Goal: Transaction & Acquisition: Purchase product/service

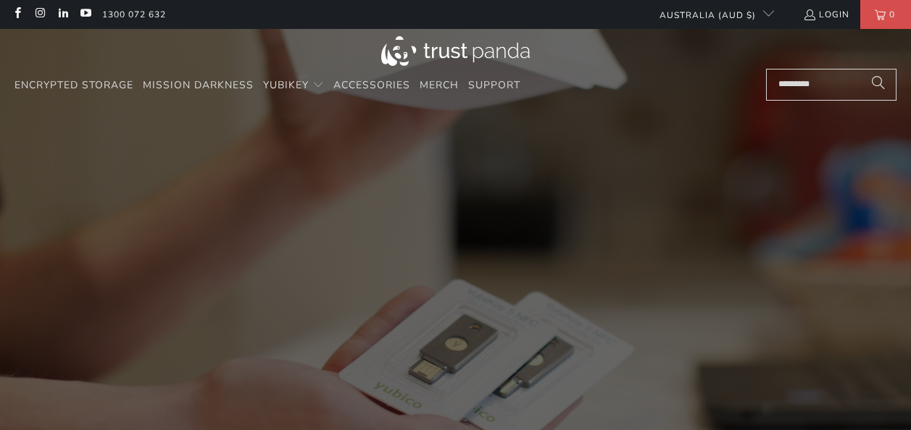
click at [835, 17] on link "Login" at bounding box center [826, 15] width 46 height 16
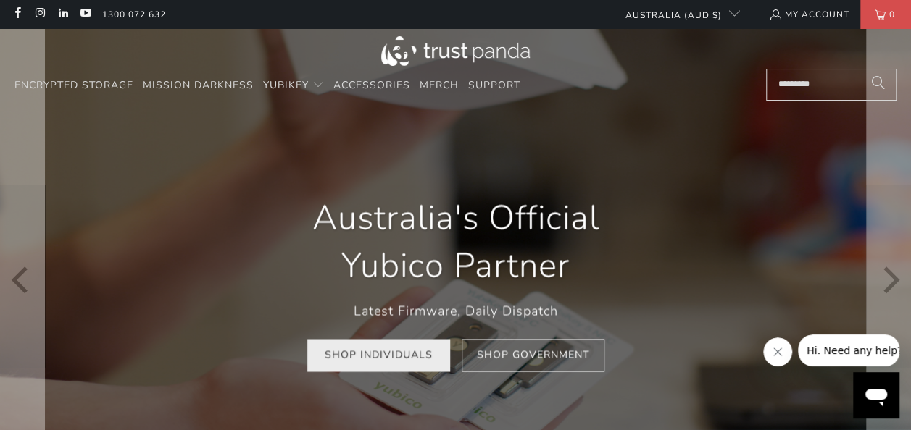
click at [375, 371] on link "Shop Individuals" at bounding box center [378, 356] width 143 height 33
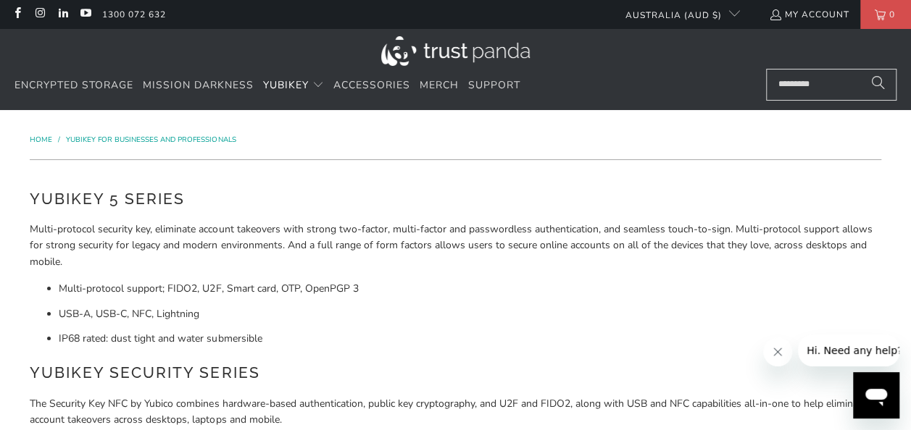
click at [777, 78] on input "Search..." at bounding box center [831, 85] width 130 height 32
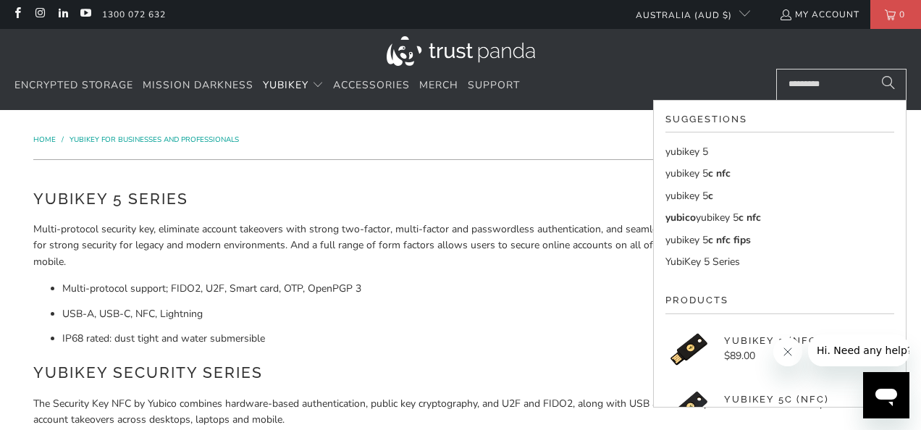
type input "*********"
click at [704, 174] on mark "yubikey 5" at bounding box center [687, 174] width 43 height 14
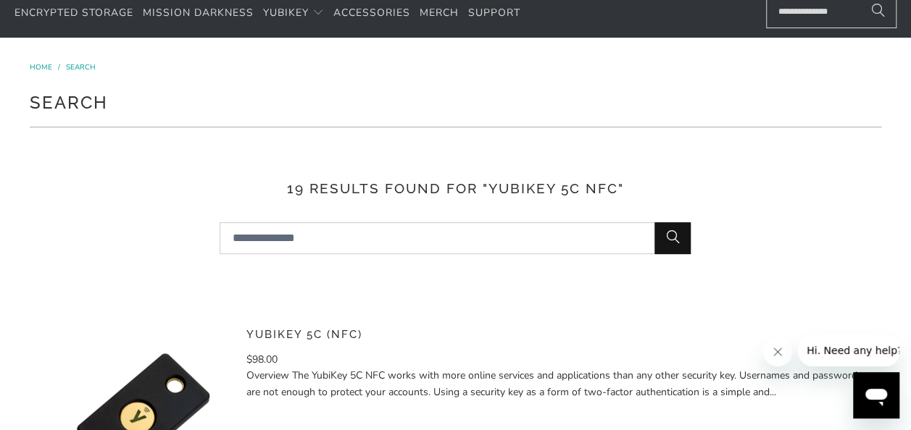
scroll to position [290, 0]
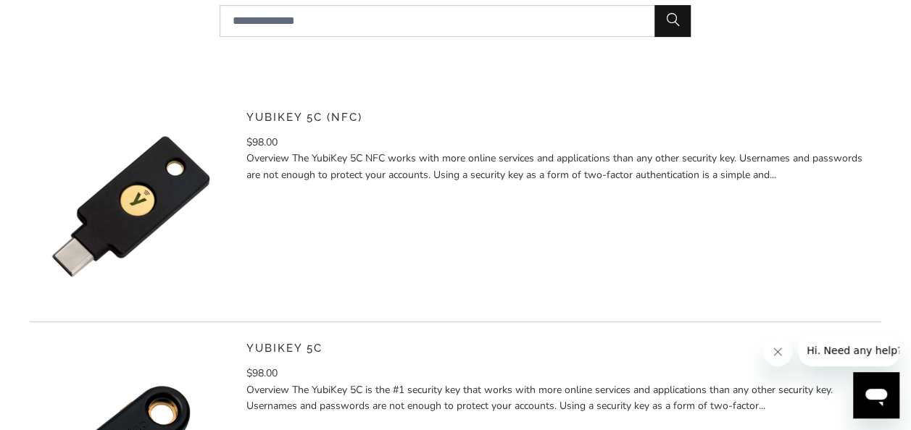
click at [432, 169] on p "Overview The YubiKey 5C NFC works with more online services and applications th…" at bounding box center [558, 167] width 624 height 33
click at [561, 158] on p "Overview The YubiKey 5C NFC works with more online services and applications th…" at bounding box center [558, 167] width 624 height 33
click at [171, 200] on img at bounding box center [131, 207] width 202 height 202
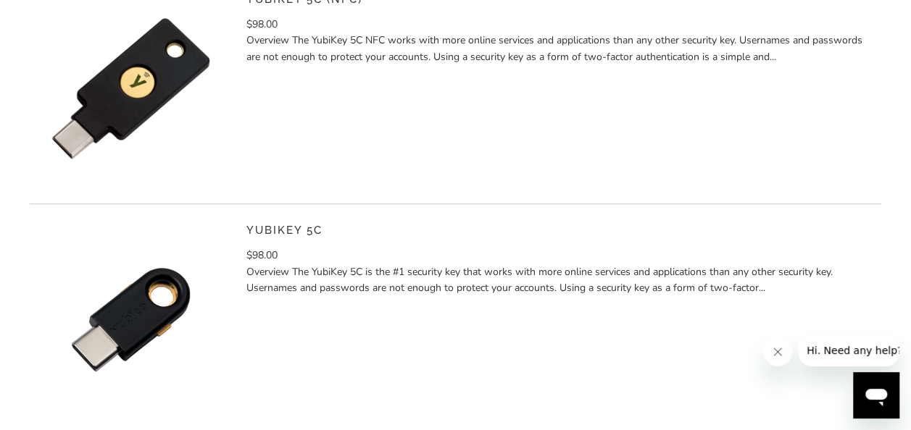
scroll to position [507, 0]
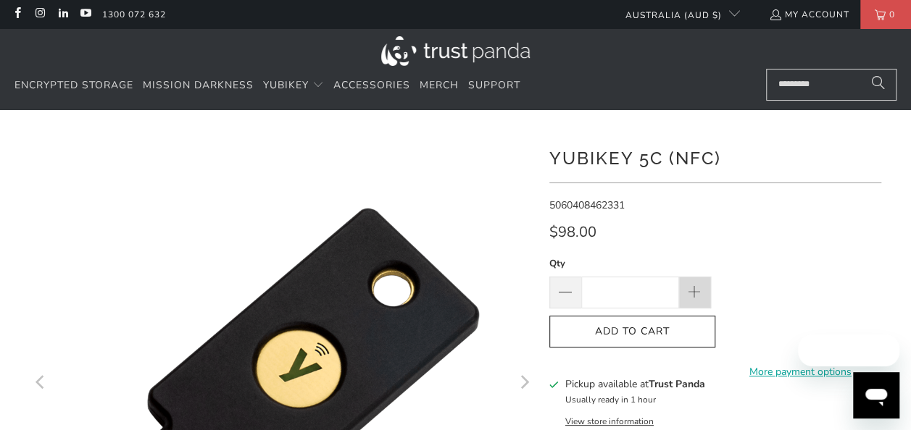
click at [696, 291] on span at bounding box center [694, 293] width 16 height 16
type input "*"
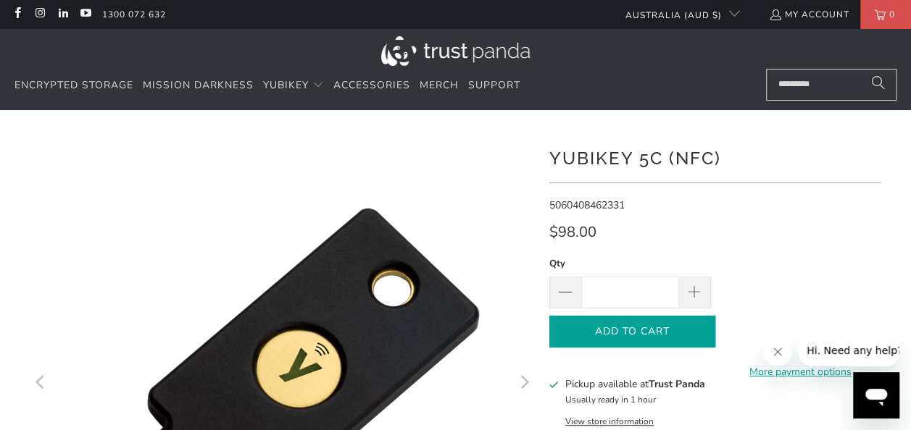
click at [669, 327] on span "Add to Cart" at bounding box center [631, 332] width 135 height 12
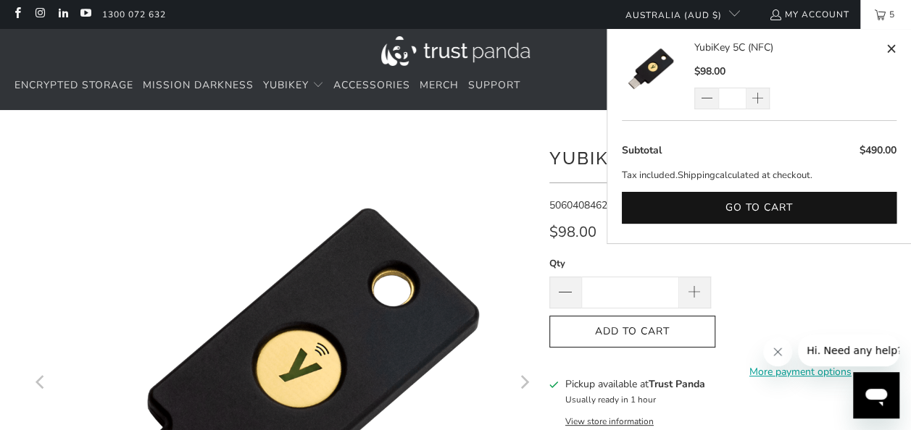
click at [877, 20] on link "5" at bounding box center [885, 14] width 51 height 29
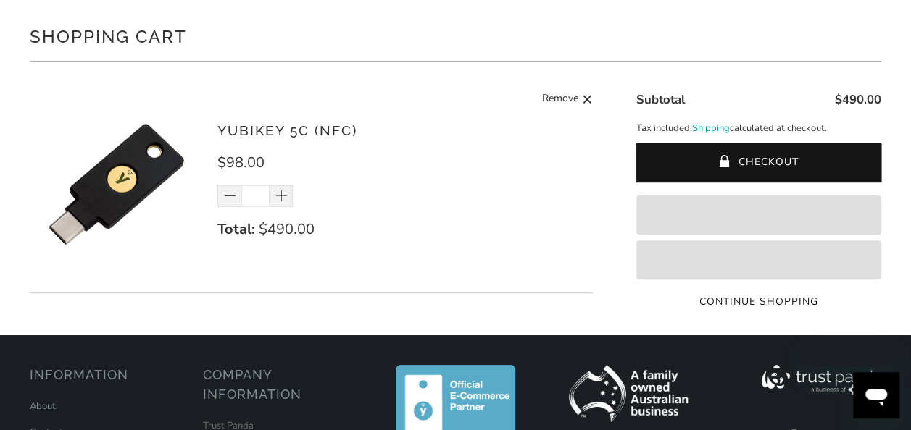
scroll to position [145, 0]
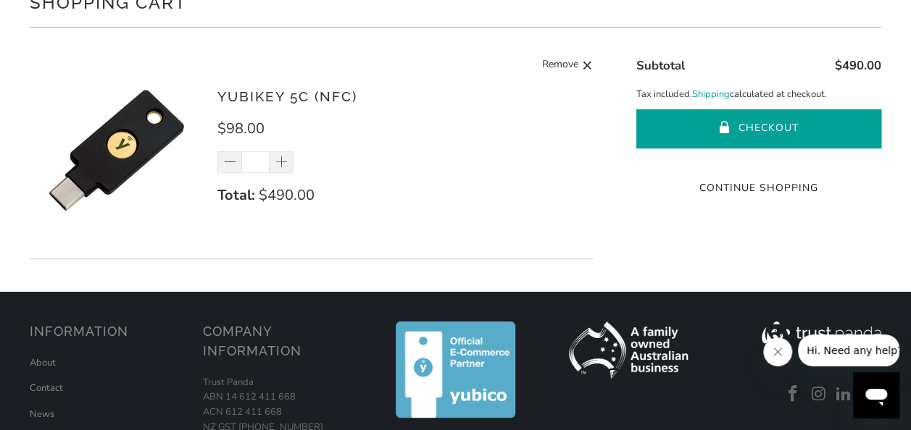
click at [722, 122] on span "submit" at bounding box center [725, 129] width 12 height 14
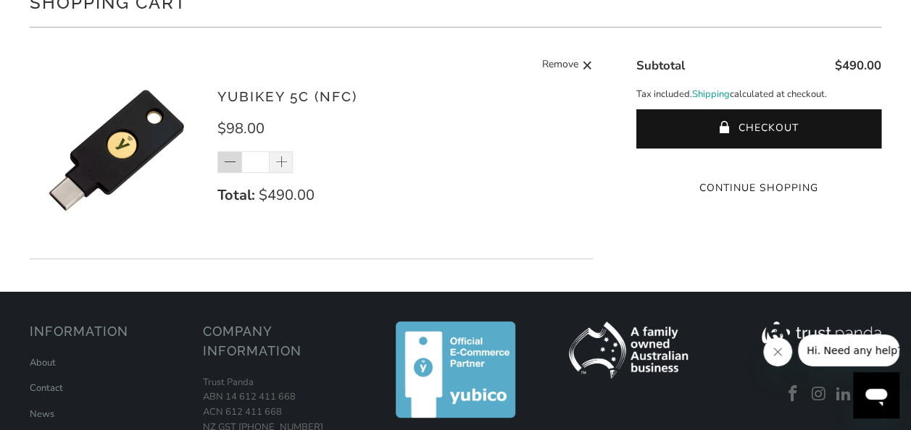
click at [236, 167] on span at bounding box center [230, 163] width 14 height 14
type input "*"
click at [236, 167] on div "*" at bounding box center [264, 162] width 94 height 22
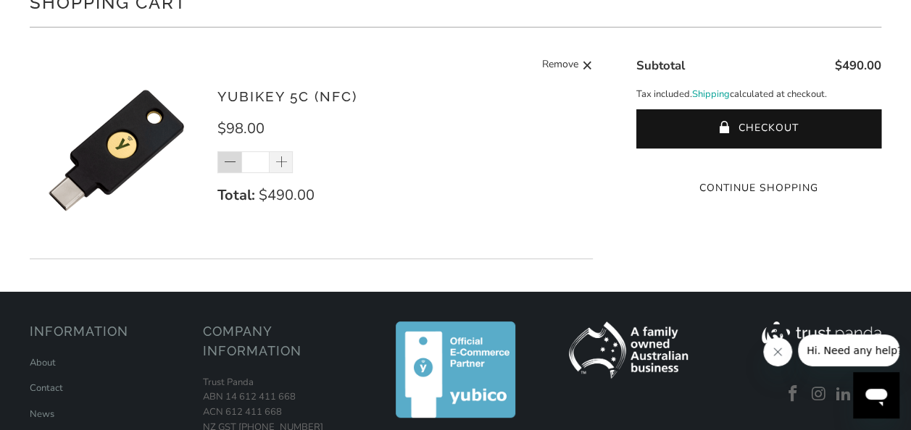
click at [236, 167] on div "*" at bounding box center [264, 162] width 94 height 22
click at [229, 161] on div "*" at bounding box center [264, 162] width 94 height 22
click at [228, 165] on div "*" at bounding box center [264, 162] width 94 height 22
click at [259, 166] on input "*" at bounding box center [255, 162] width 28 height 22
click at [260, 165] on input "*" at bounding box center [255, 162] width 28 height 22
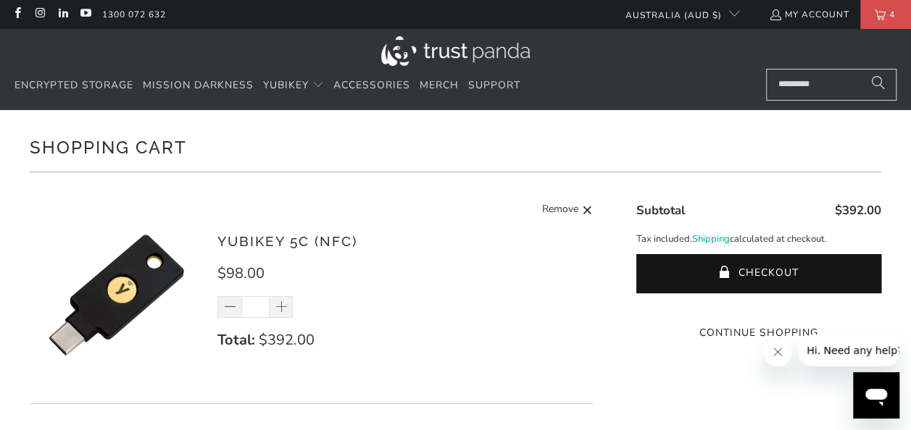
click at [255, 301] on input "*" at bounding box center [255, 307] width 28 height 22
type input "*"
click at [397, 245] on h3 "YubiKey 5C (NFC)" at bounding box center [370, 241] width 306 height 21
click at [580, 213] on link "Remove" at bounding box center [567, 210] width 51 height 18
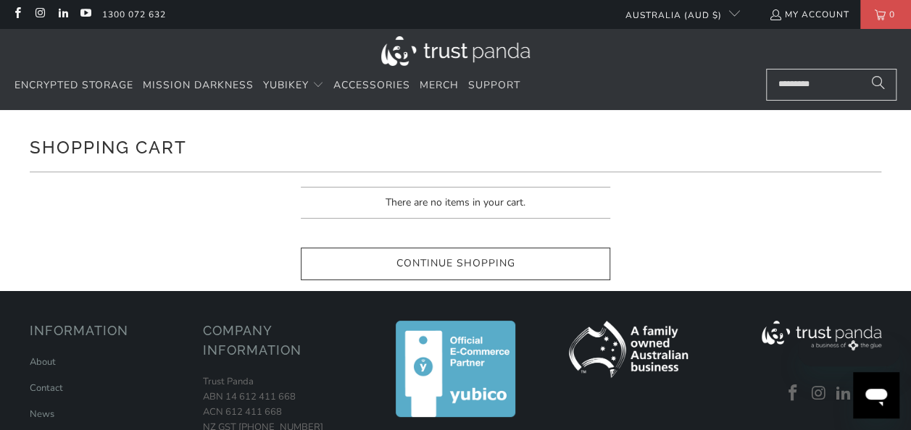
click at [806, 91] on input "Search..." at bounding box center [831, 85] width 130 height 32
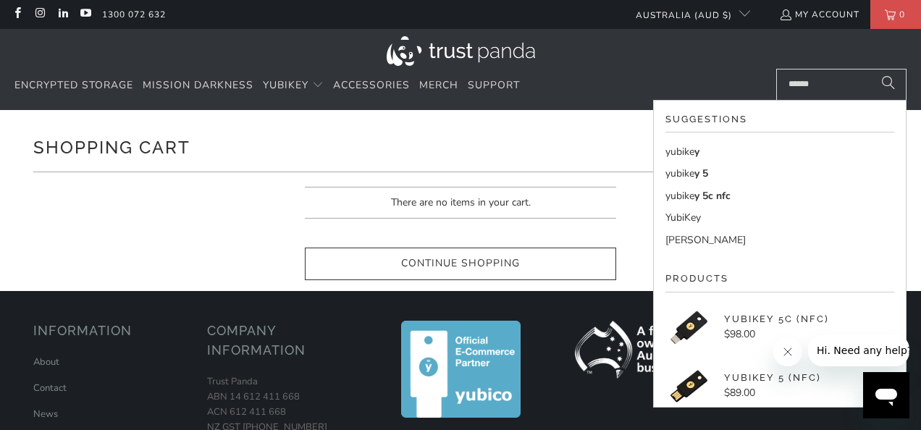
type input "******"
click at [719, 160] on ul "yubike y yubike y 5 yubike y 5c nfc YubiKey YubiKey Bundles" at bounding box center [780, 196] width 229 height 104
click at [681, 151] on mark "yubike" at bounding box center [680, 152] width 29 height 14
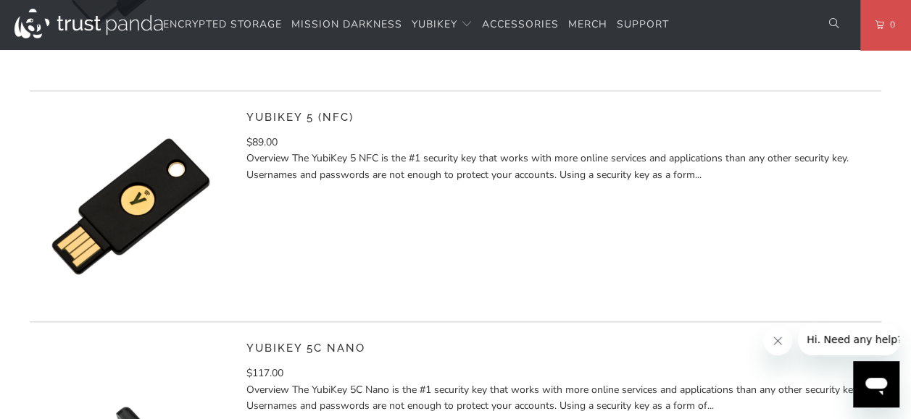
scroll to position [797, 0]
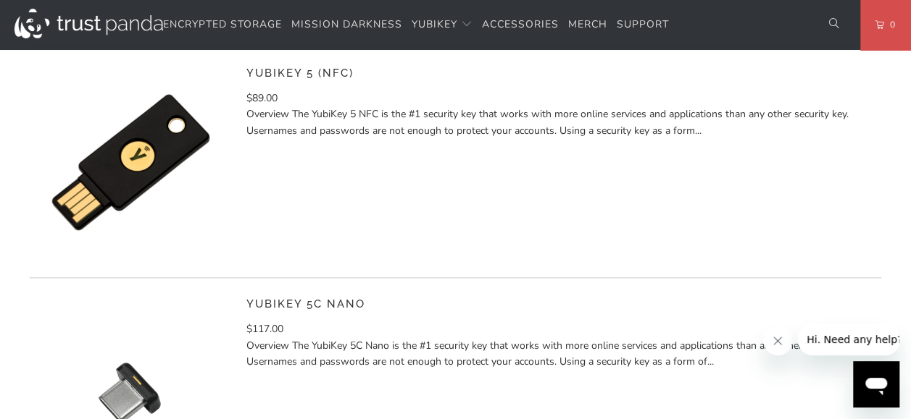
click at [287, 80] on h5 "YubiKey 5 (NFC)" at bounding box center [558, 74] width 624 height 24
click at [280, 122] on p "Overview The YubiKey 5 NFC is the #1 security key that works with more online s…" at bounding box center [558, 122] width 624 height 33
click at [290, 133] on p "Overview The YubiKey 5 NFC is the #1 security key that works with more online s…" at bounding box center [558, 122] width 624 height 33
drag, startPoint x: 290, startPoint y: 133, endPoint x: 161, endPoint y: 143, distance: 129.4
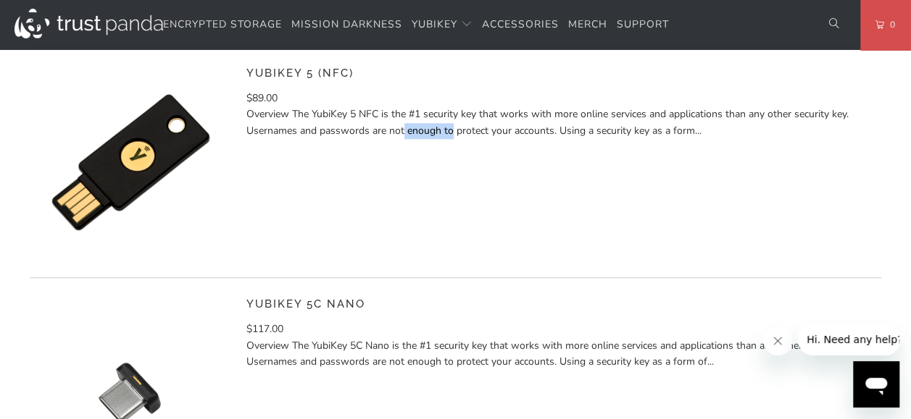
click at [161, 143] on img at bounding box center [131, 163] width 202 height 202
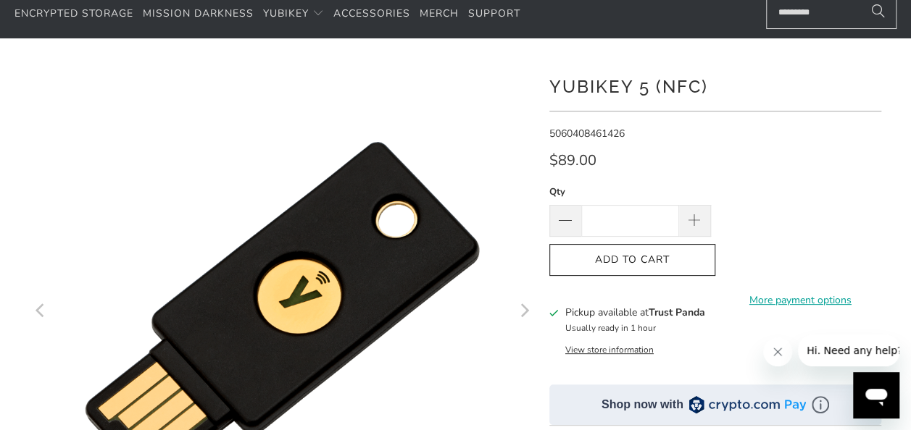
scroll to position [72, 0]
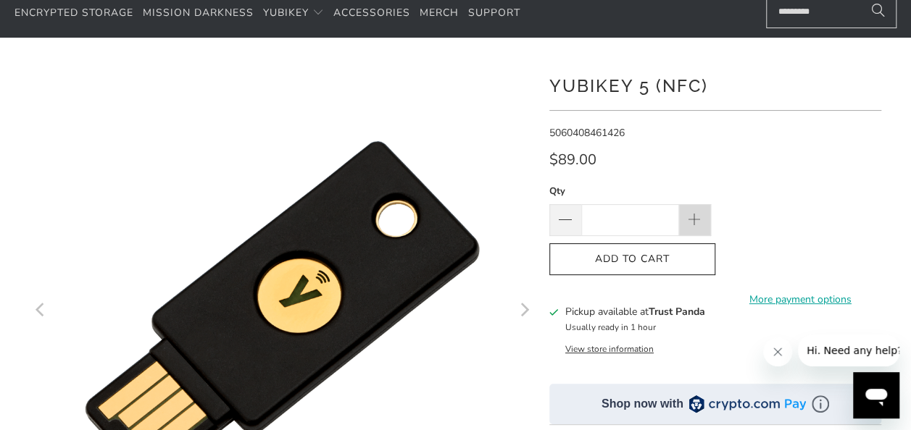
click at [685, 220] on span at bounding box center [695, 220] width 32 height 32
type input "*"
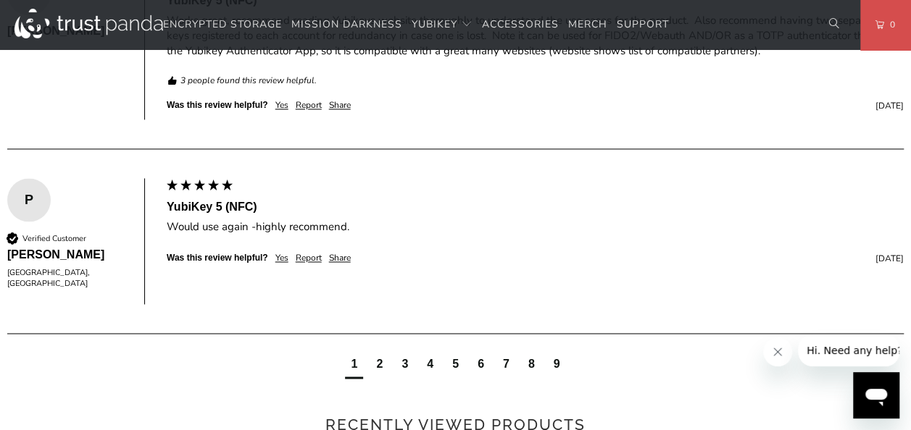
scroll to position [1014, 0]
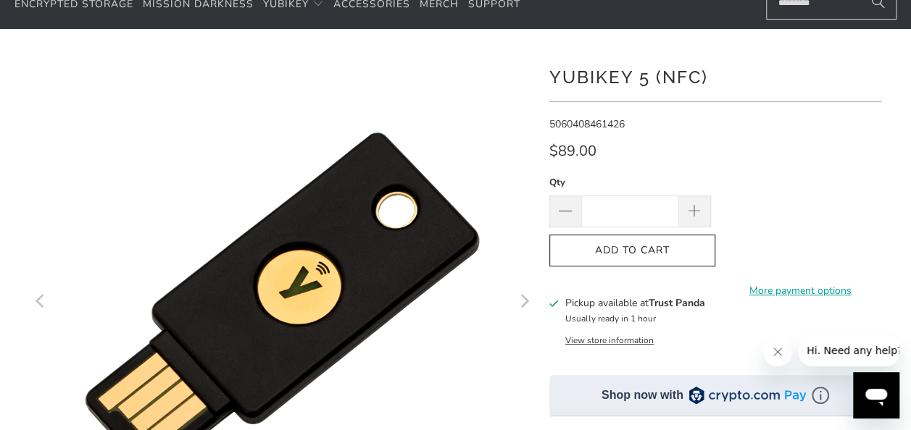
scroll to position [72, 0]
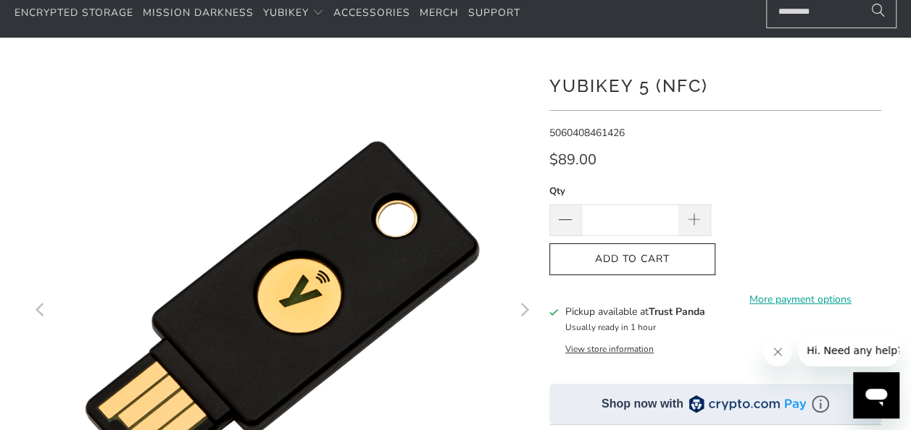
click at [666, 254] on span "Add to Cart" at bounding box center [631, 260] width 135 height 12
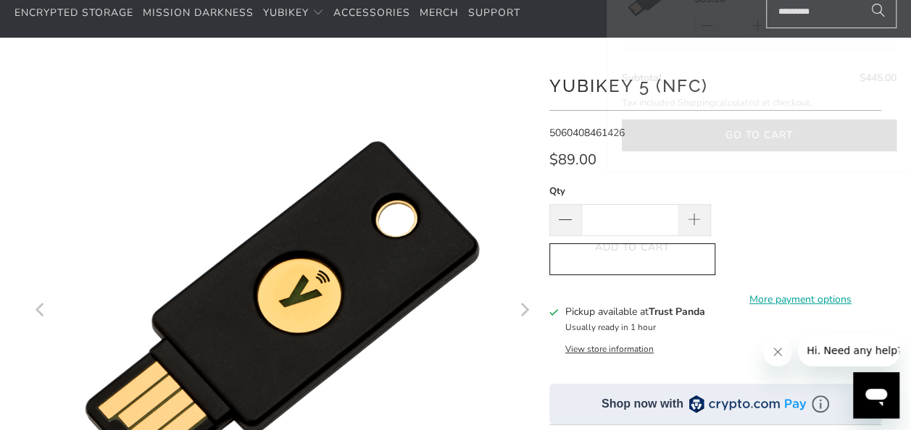
click at [779, 171] on div "Your Cart is Empty Continue Shopping YubiKey 5 (NFC) $89.00 * $445.00 Subtotal …" at bounding box center [758, 64] width 304 height 215
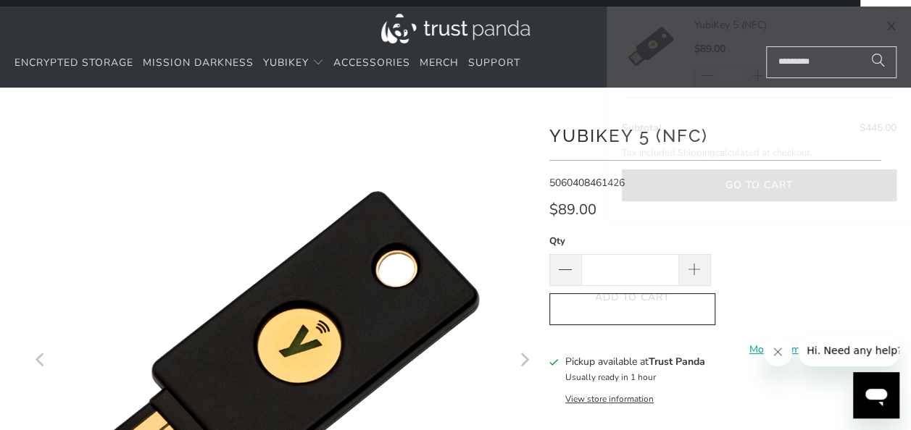
scroll to position [0, 0]
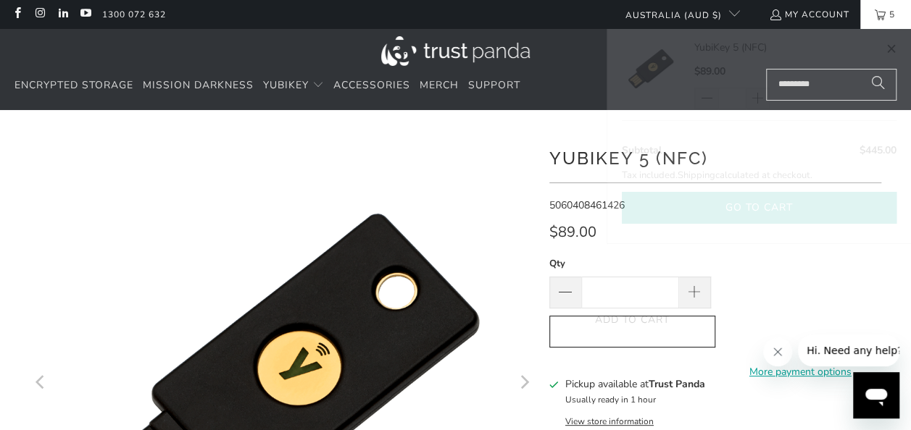
click at [778, 210] on button "Go to cart" at bounding box center [759, 208] width 275 height 33
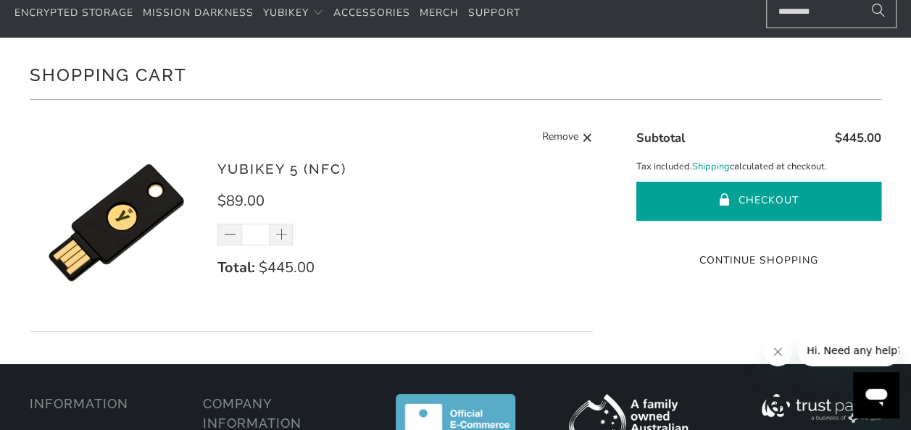
click at [692, 195] on button "Checkout" at bounding box center [758, 201] width 245 height 39
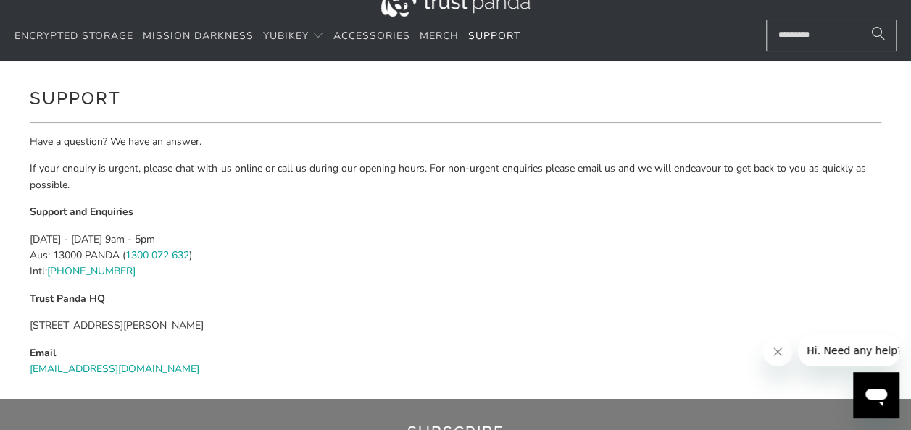
scroll to position [72, 0]
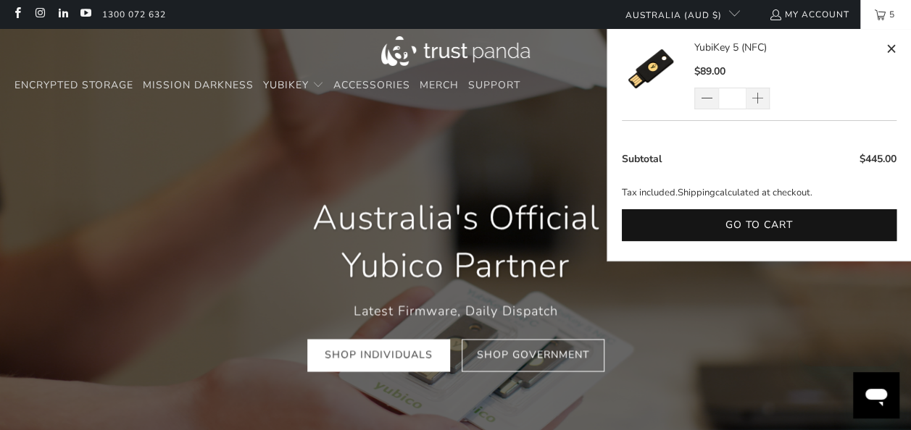
click at [869, 14] on link "5" at bounding box center [885, 14] width 51 height 29
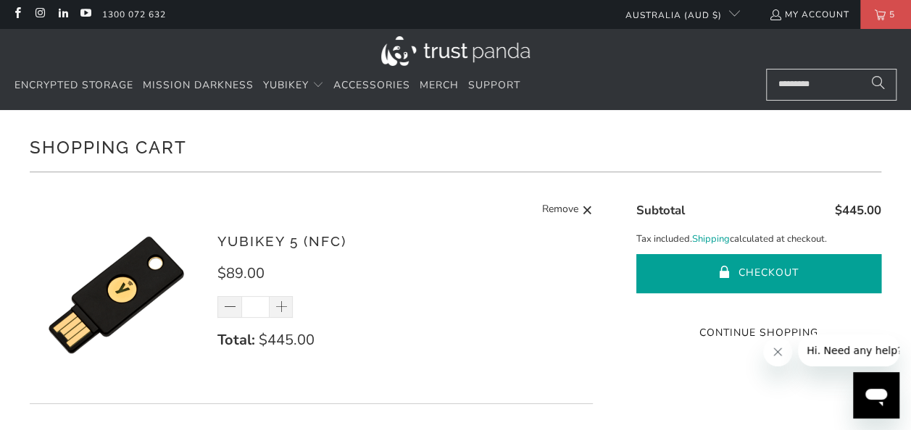
click at [687, 278] on button "Checkout" at bounding box center [758, 273] width 245 height 39
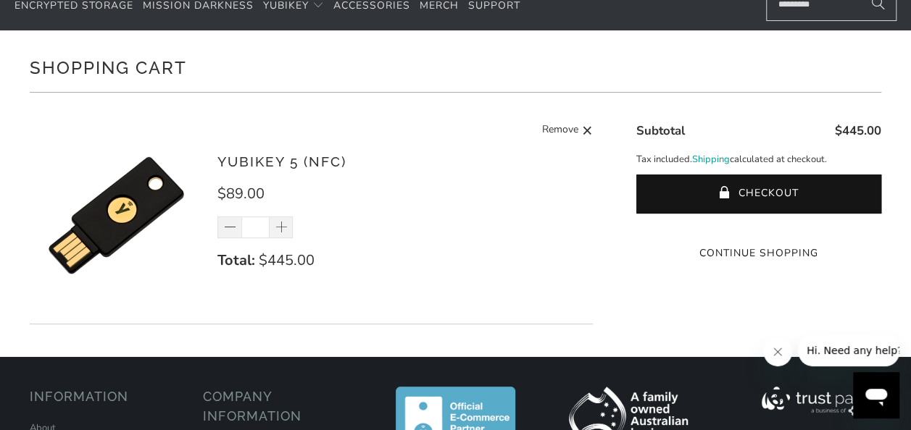
scroll to position [145, 0]
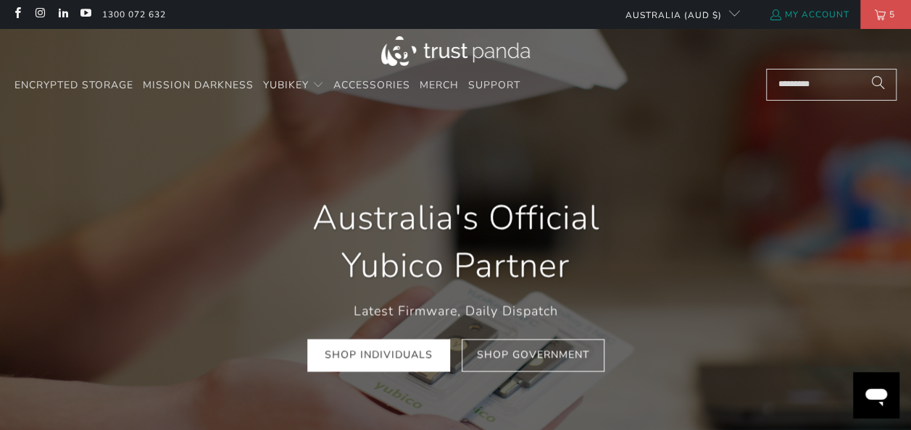
click at [837, 12] on link "My Account" at bounding box center [809, 15] width 80 height 16
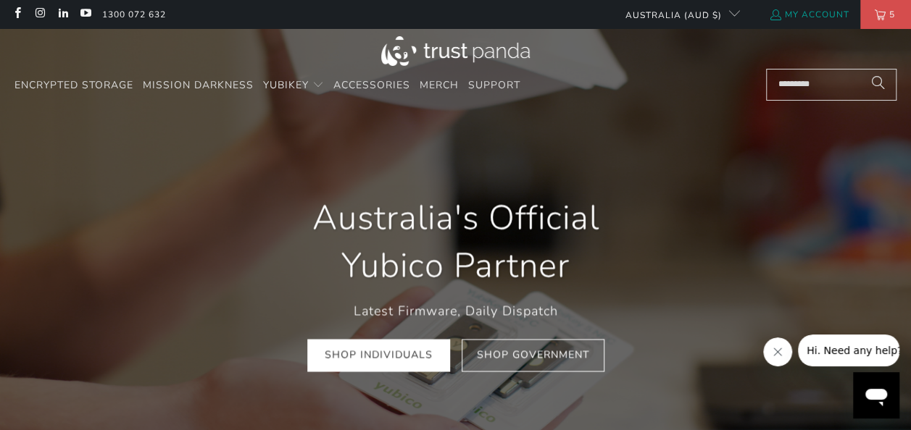
click at [837, 12] on link "My Account" at bounding box center [809, 15] width 80 height 16
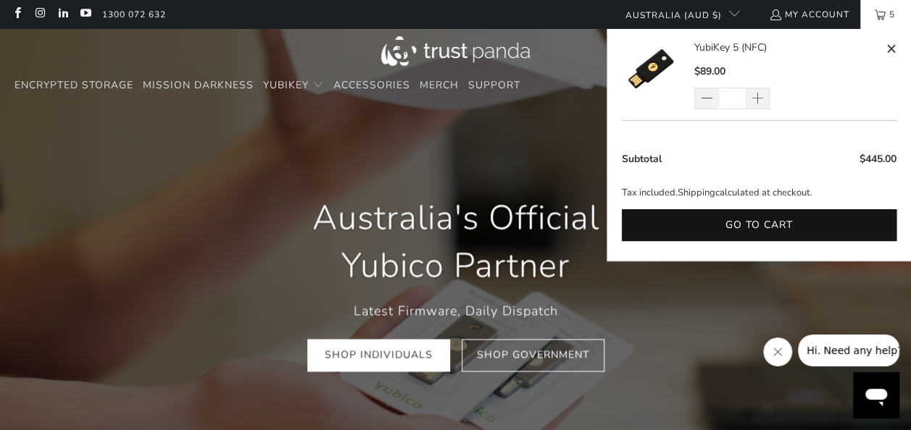
click at [870, 22] on link "5" at bounding box center [885, 14] width 51 height 29
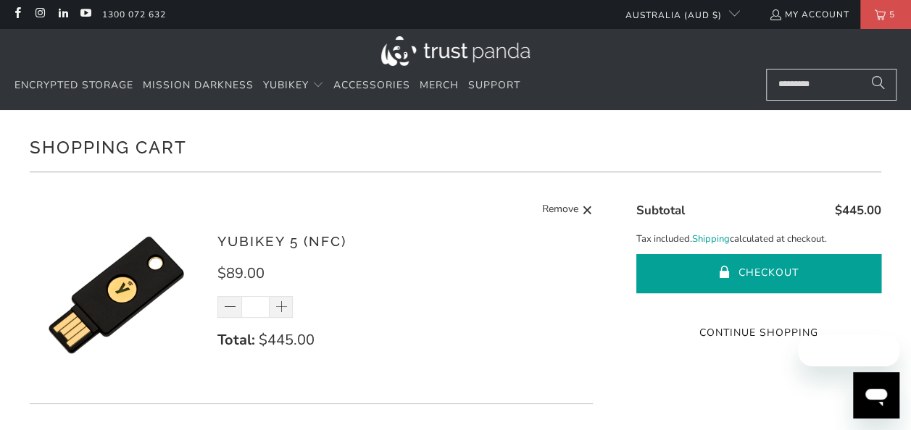
click at [704, 276] on button "Checkout" at bounding box center [758, 273] width 245 height 39
click at [693, 264] on button "Checkout" at bounding box center [758, 273] width 245 height 39
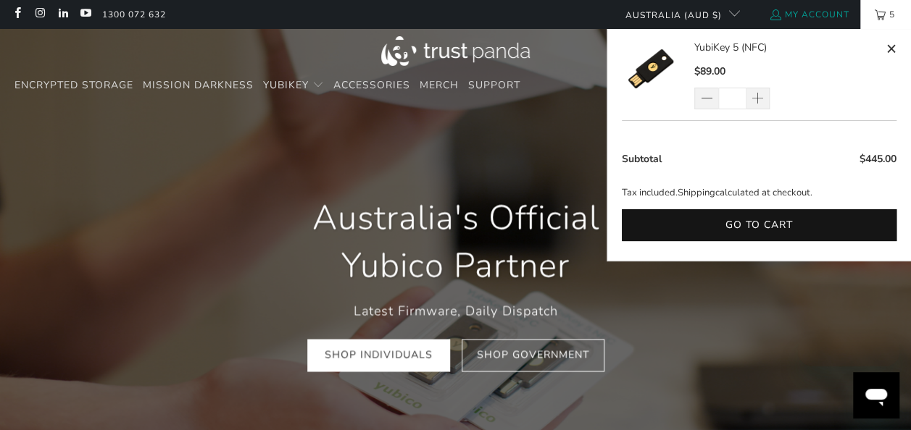
click at [844, 17] on link "My Account" at bounding box center [809, 15] width 80 height 16
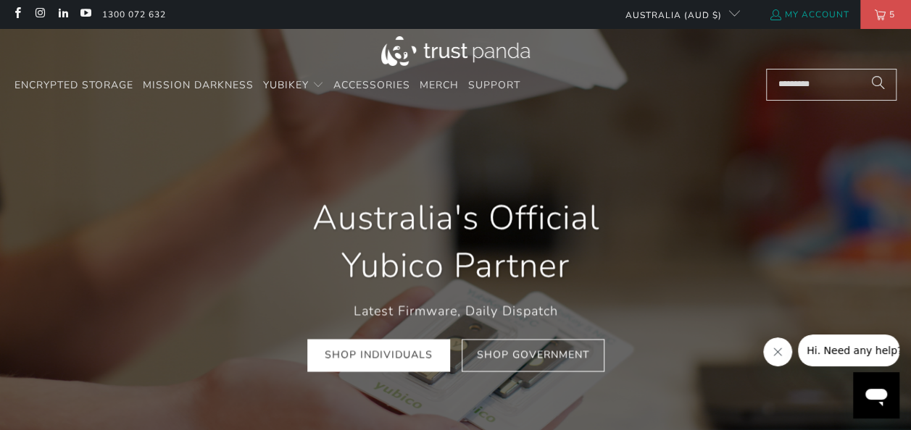
click at [835, 14] on link "My Account" at bounding box center [809, 15] width 80 height 16
click at [828, 20] on link "Login" at bounding box center [826, 15] width 46 height 16
click at [830, 13] on link "Login" at bounding box center [826, 15] width 46 height 16
click at [789, 85] on input "Search..." at bounding box center [831, 85] width 130 height 32
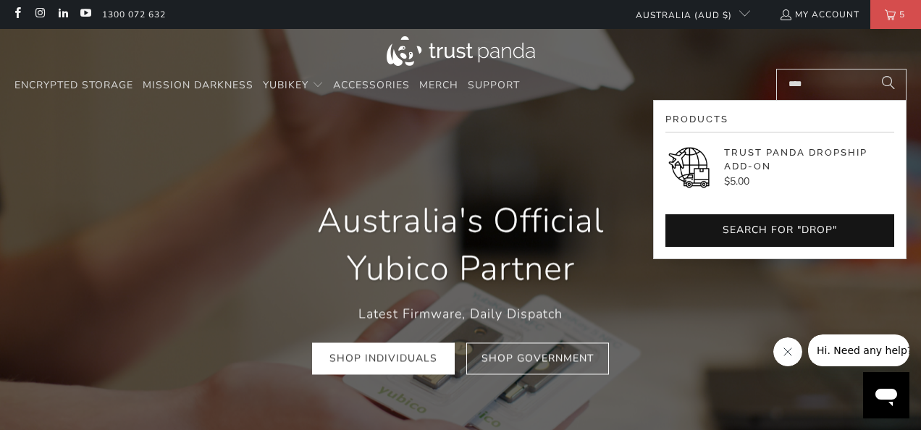
type input "****"
click at [786, 151] on p "Trust Panda Dropship Add-On" at bounding box center [809, 160] width 170 height 28
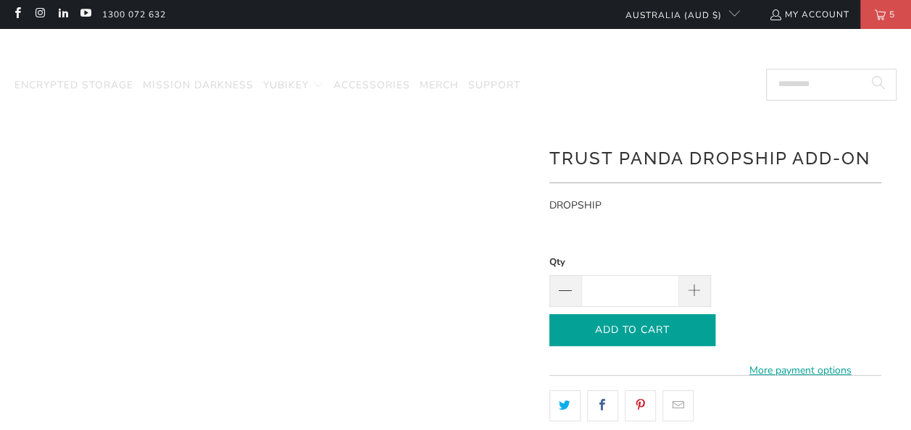
click at [623, 336] on icon "button" at bounding box center [631, 330] width 23 height 23
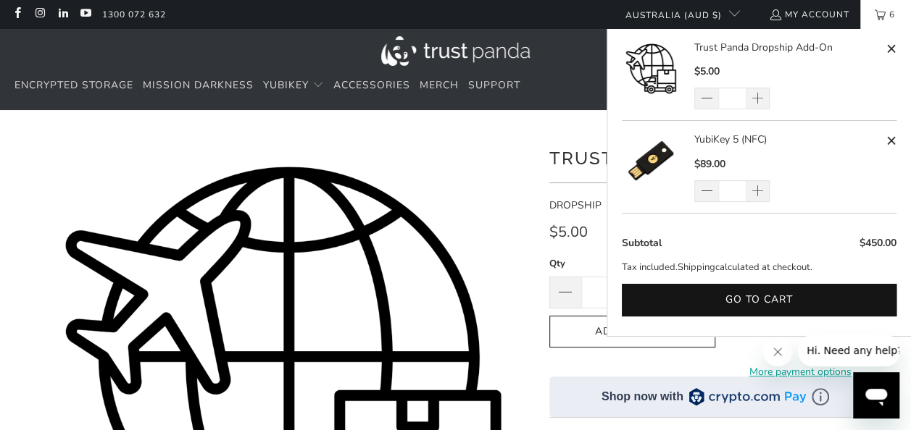
click at [882, 17] on link "6" at bounding box center [885, 14] width 51 height 29
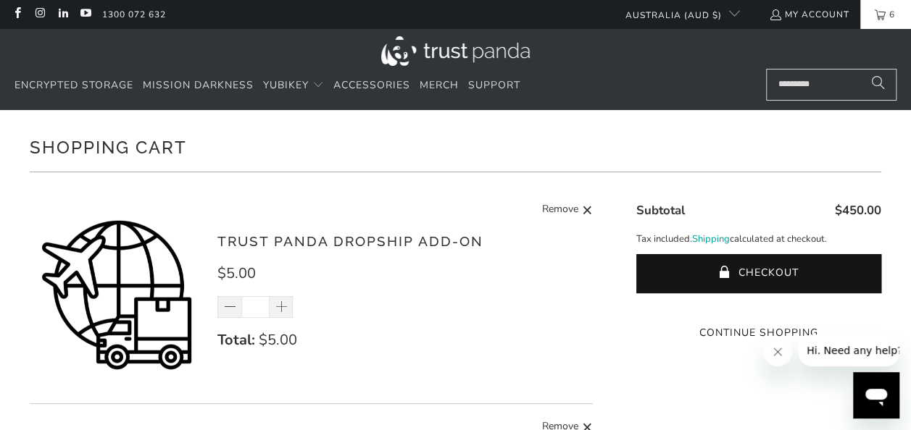
click at [887, 25] on span "6" at bounding box center [891, 14] width 13 height 29
click at [879, 16] on link "6" at bounding box center [885, 14] width 51 height 29
click at [877, 23] on link "6" at bounding box center [885, 14] width 51 height 29
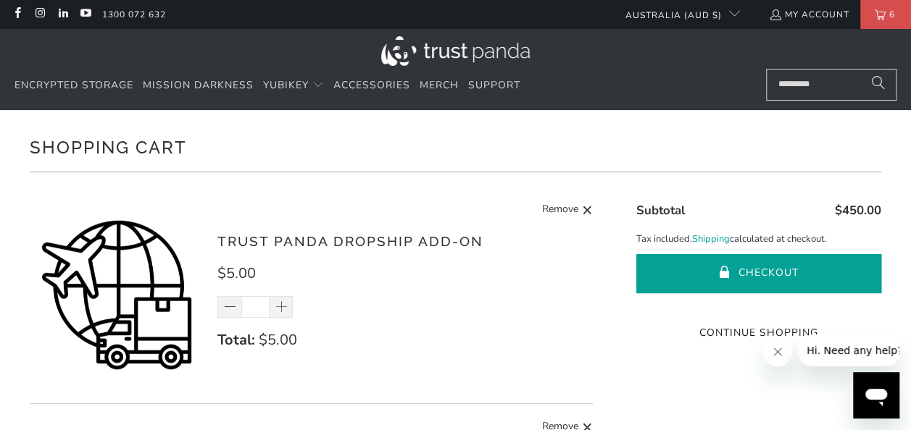
click at [714, 285] on button "Checkout" at bounding box center [758, 273] width 245 height 39
click at [696, 275] on button "Checkout" at bounding box center [758, 273] width 245 height 39
